Goal: Find specific page/section

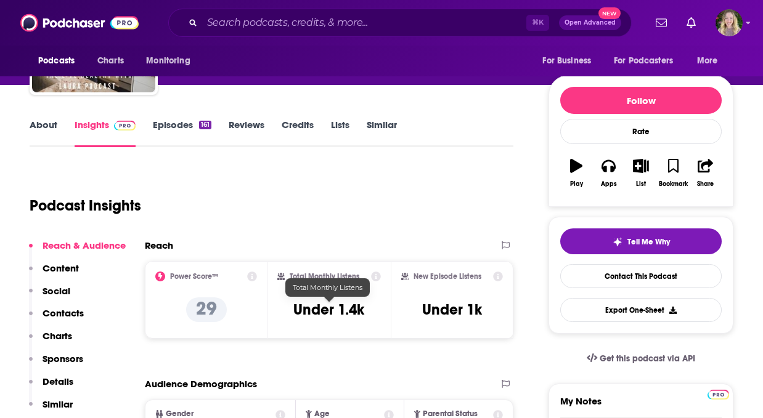
click at [320, 312] on h3 "Under 1.4k" at bounding box center [328, 310] width 71 height 18
copy div "Under 1.4k"
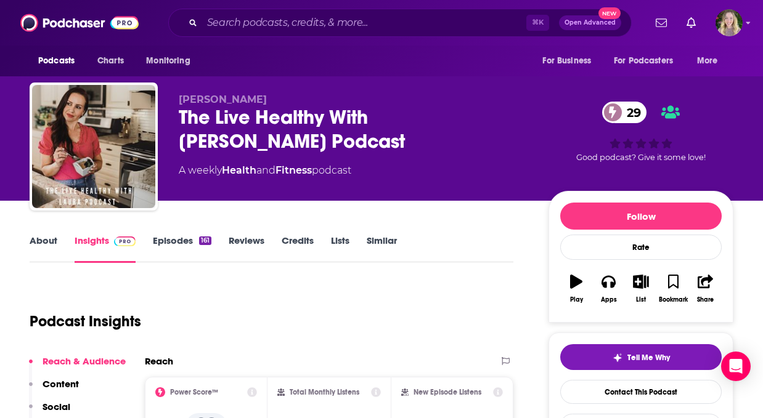
click at [213, 111] on div "The Live Healthy With [PERSON_NAME] Podcast 29" at bounding box center [354, 129] width 350 height 48
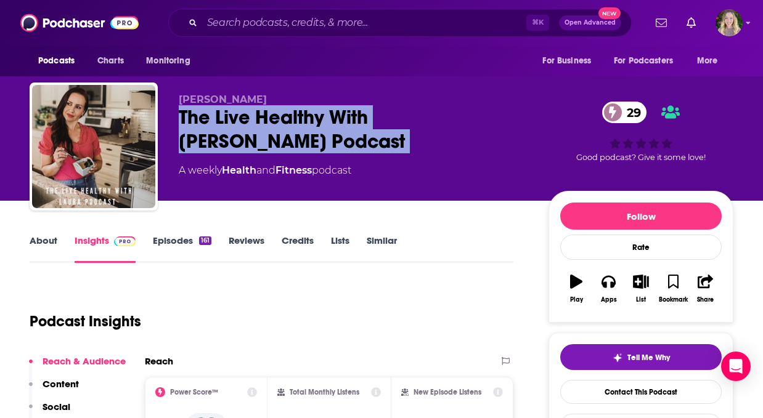
click at [213, 111] on div "The Live Healthy With [PERSON_NAME] Podcast 29" at bounding box center [354, 129] width 350 height 48
copy div "The Live Healthy With [PERSON_NAME] Podcast 29"
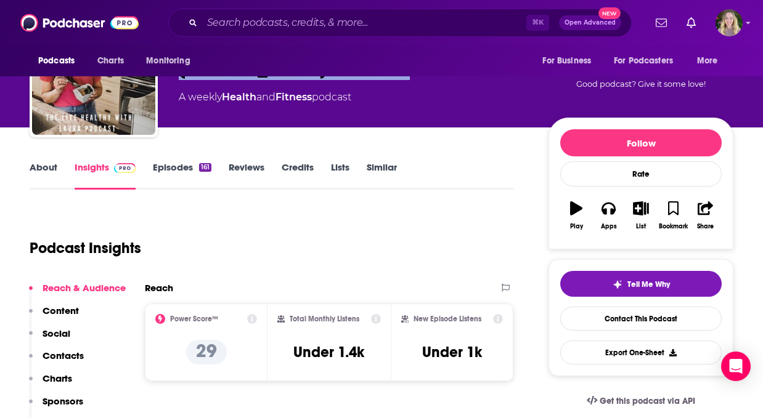
scroll to position [89, 0]
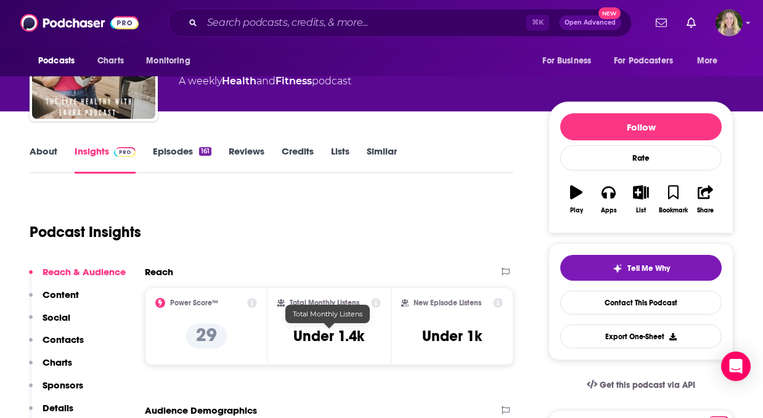
click at [307, 331] on h3 "Under 1.4k" at bounding box center [328, 336] width 71 height 18
copy div "Under 1.4k"
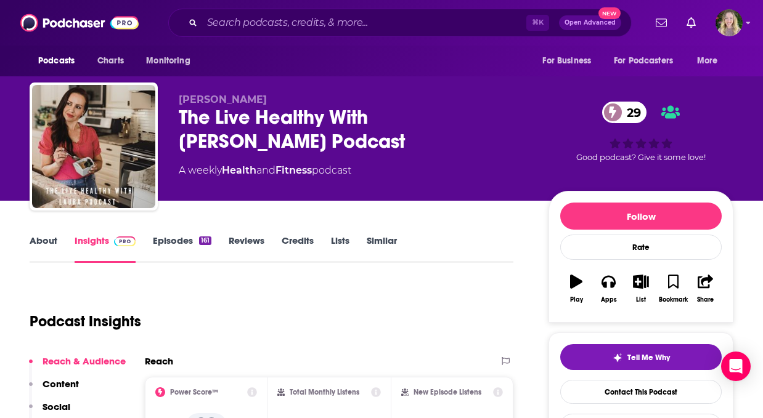
click at [242, 121] on div "The Live Healthy With [PERSON_NAME] Podcast 29" at bounding box center [354, 129] width 350 height 48
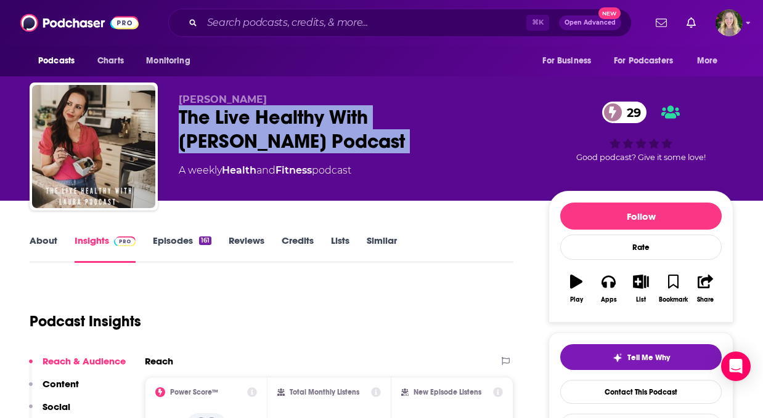
click at [242, 121] on div "The Live Healthy With [PERSON_NAME] Podcast 29" at bounding box center [354, 129] width 350 height 48
copy div "The Live Healthy With [PERSON_NAME] Podcast 29"
